Goal: Transaction & Acquisition: Purchase product/service

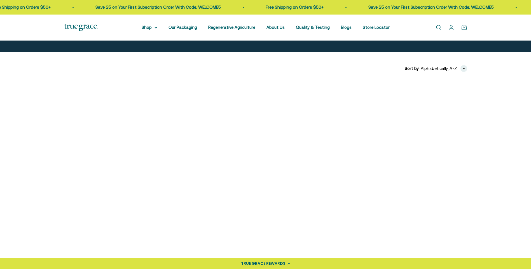
click at [222, 131] on img at bounding box center [215, 129] width 96 height 96
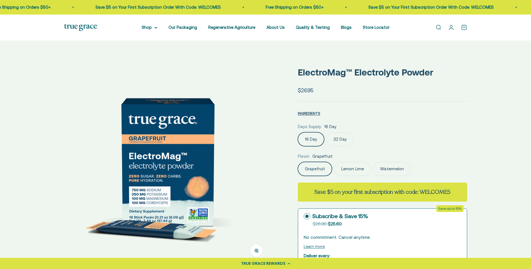
scroll to position [84, 0]
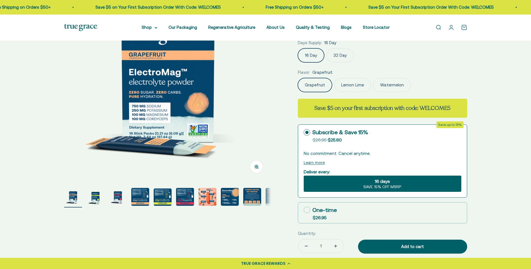
click at [210, 201] on img "Go to item 7" at bounding box center [208, 197] width 18 height 18
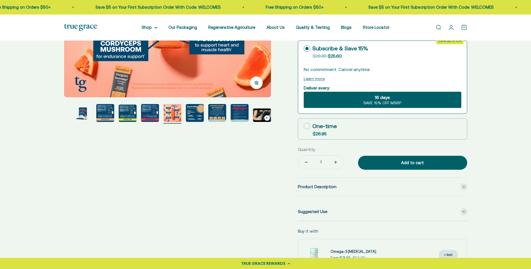
scroll to position [56, 0]
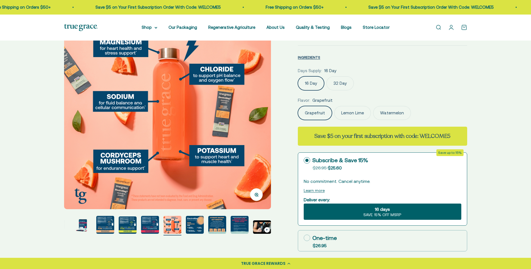
click at [154, 221] on img "Go to item 6" at bounding box center [150, 225] width 18 height 18
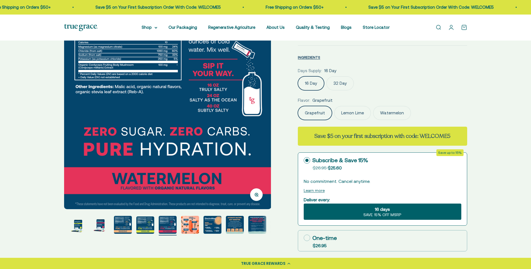
scroll to position [0, 0]
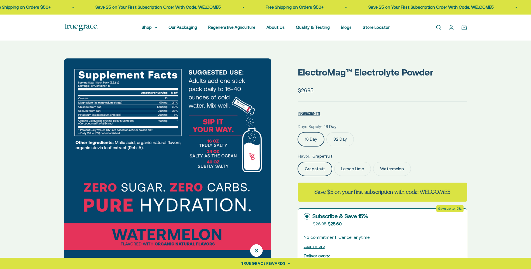
click at [399, 173] on label "Watermelon" at bounding box center [392, 169] width 38 height 14
click at [298, 162] on input "Watermelon" at bounding box center [298, 162] width 0 height 0
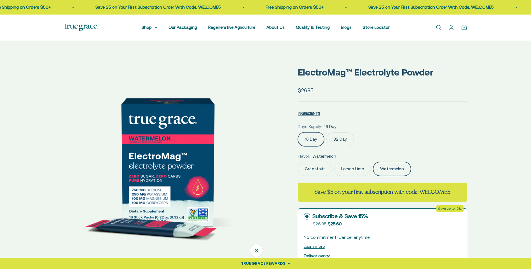
click at [311, 173] on label "Grapefruit" at bounding box center [315, 169] width 34 height 14
click at [298, 162] on input "Grapefruit" at bounding box center [298, 162] width 0 height 0
